Goal: Contribute content: Add original content to the website for others to see

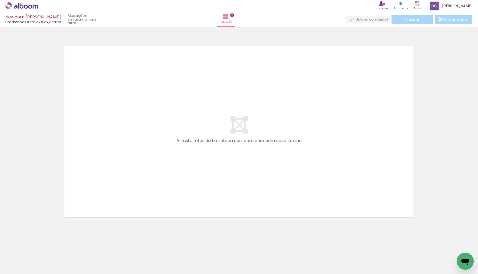
click at [24, 17] on div "Newborn [PERSON_NAME]" at bounding box center [33, 17] width 56 height 5
click at [33, 5] on icon at bounding box center [21, 5] width 33 height 7
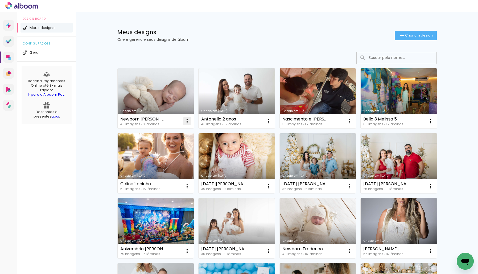
click at [188, 122] on iron-icon at bounding box center [187, 121] width 6 height 6
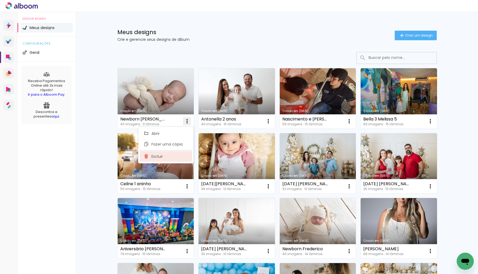
click at [167, 158] on paper-item "Excluir" at bounding box center [166, 156] width 52 height 11
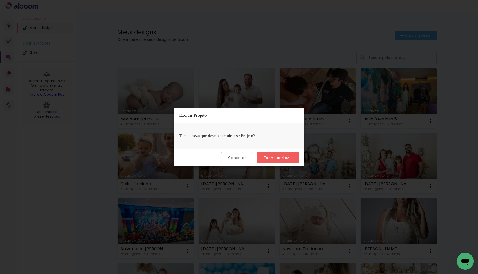
click at [0, 0] on slot "Tenho certeza" at bounding box center [0, 0] width 0 height 0
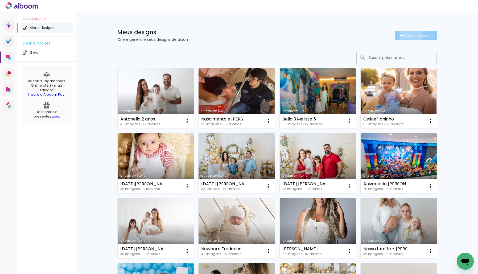
click at [411, 36] on span "Criar um design" at bounding box center [419, 35] width 28 height 3
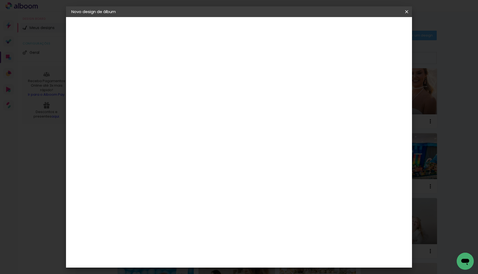
click at [159, 73] on input at bounding box center [159, 71] width 0 height 8
type input "Ensaio Newborn Davi João"
type paper-input "Ensaio Newborn Davi João"
click at [0, 0] on slot "Avançar" at bounding box center [0, 0] width 0 height 0
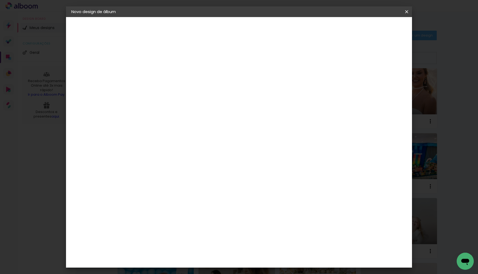
click at [183, 196] on div "DreambooksPro" at bounding box center [172, 198] width 35 height 4
click at [0, 0] on slot "Avançar" at bounding box center [0, 0] width 0 height 0
click at [186, 97] on div at bounding box center [172, 97] width 27 height 1
click at [246, 91] on paper-item "Álbum" at bounding box center [274, 88] width 107 height 11
type input "Álbum"
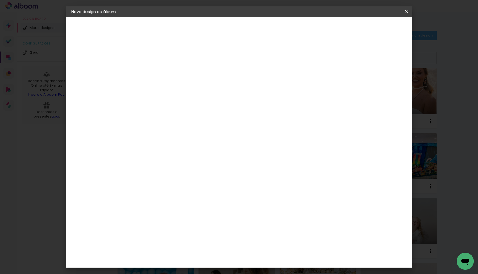
scroll to position [62, 0]
click at [194, 180] on span "25 × 25" at bounding box center [182, 185] width 25 height 11
click at [245, 31] on paper-button "Avançar" at bounding box center [232, 28] width 26 height 9
click at [378, 29] on span "Iniciar design" at bounding box center [366, 28] width 24 height 4
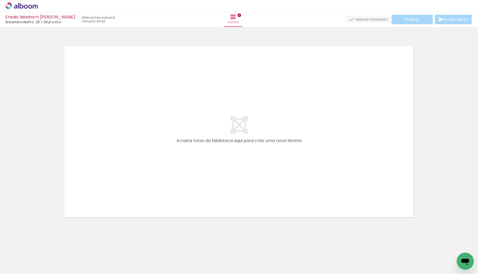
click at [23, 6] on icon at bounding box center [22, 6] width 4 height 6
